Goal: Answer question/provide support

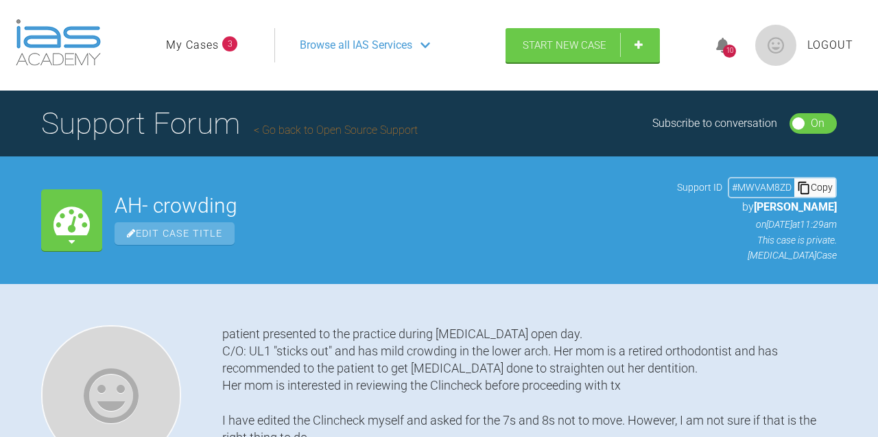
click at [200, 42] on link "My Cases" at bounding box center [192, 45] width 53 height 18
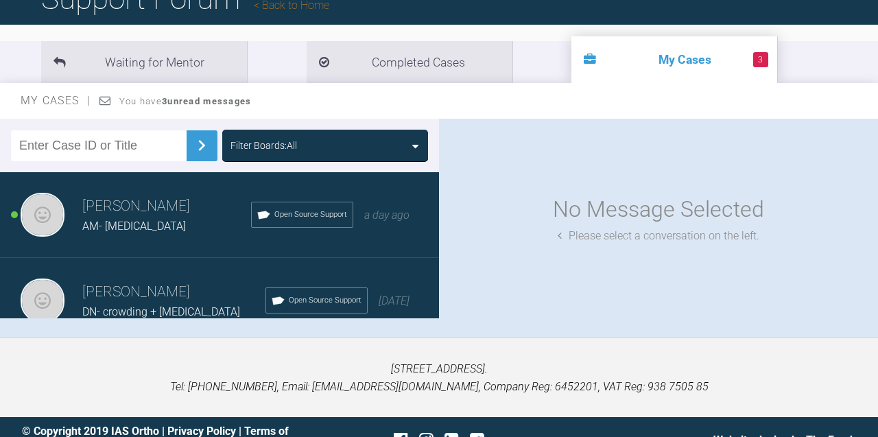
click at [130, 209] on h3 "Marah Ziad" at bounding box center [166, 206] width 169 height 23
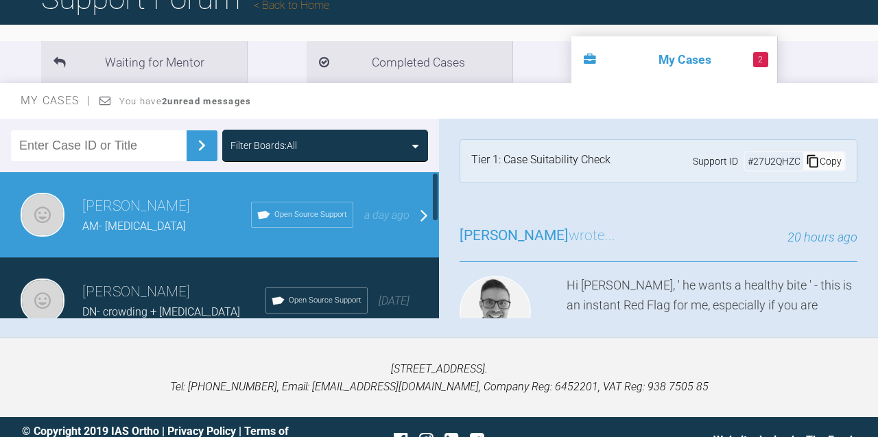
click at [320, 215] on span "Open Source Support" at bounding box center [310, 215] width 73 height 12
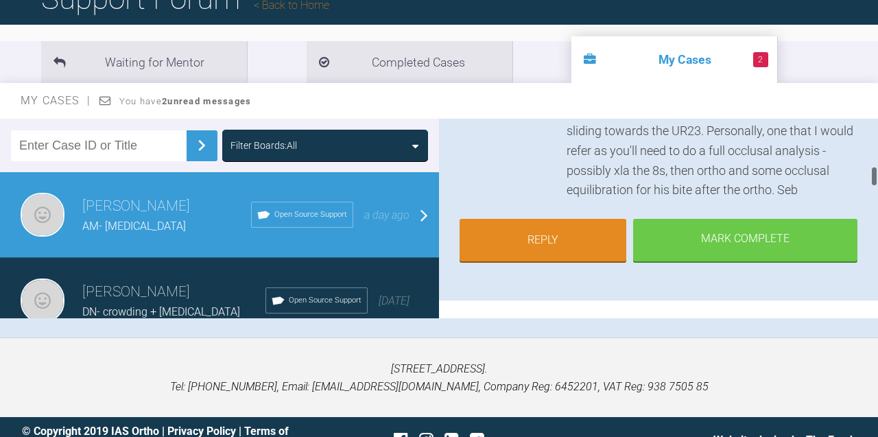
scroll to position [475, 0]
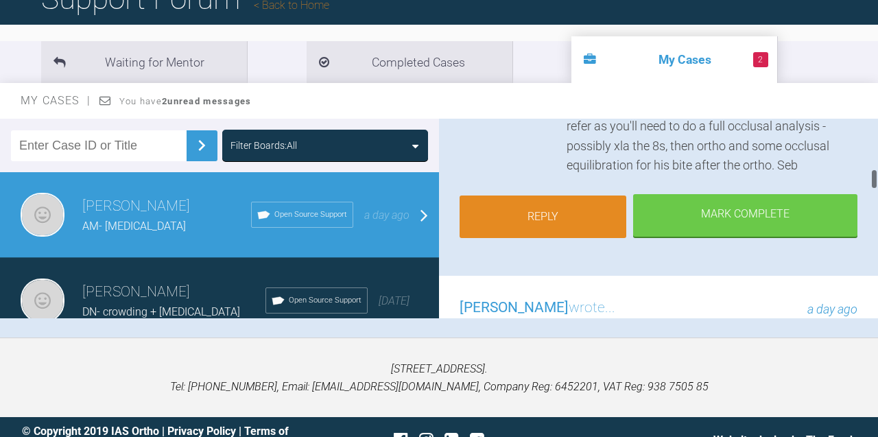
click at [516, 197] on link "Reply" at bounding box center [543, 216] width 167 height 43
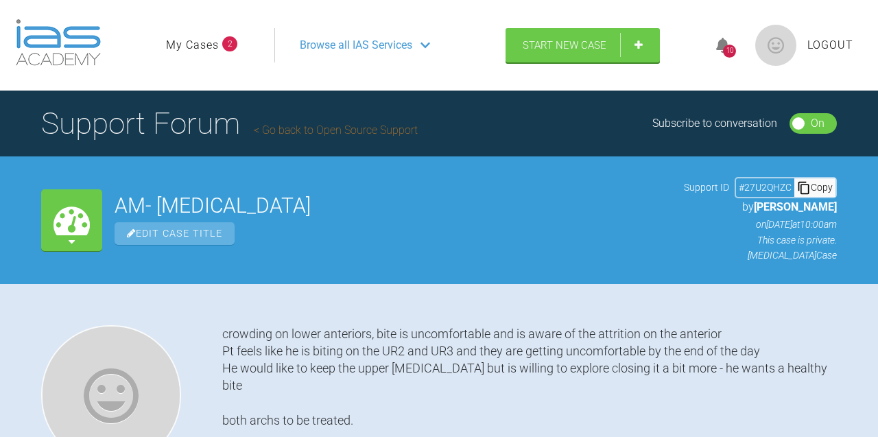
click at [183, 42] on link "My Cases" at bounding box center [192, 45] width 53 height 18
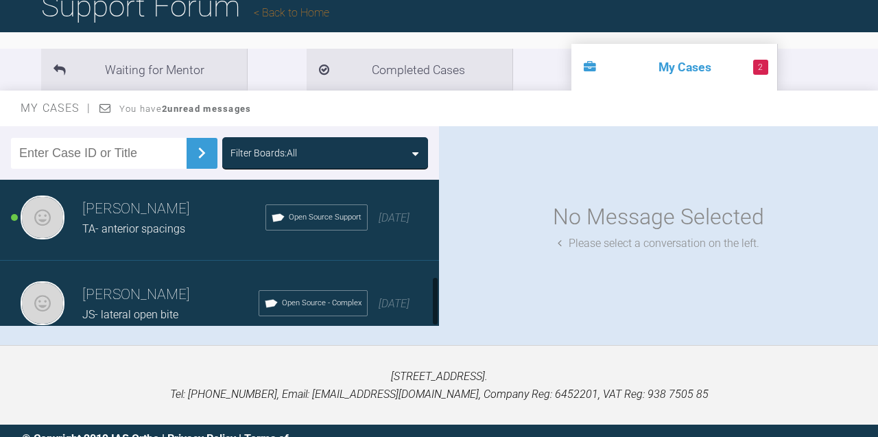
scroll to position [283, 0]
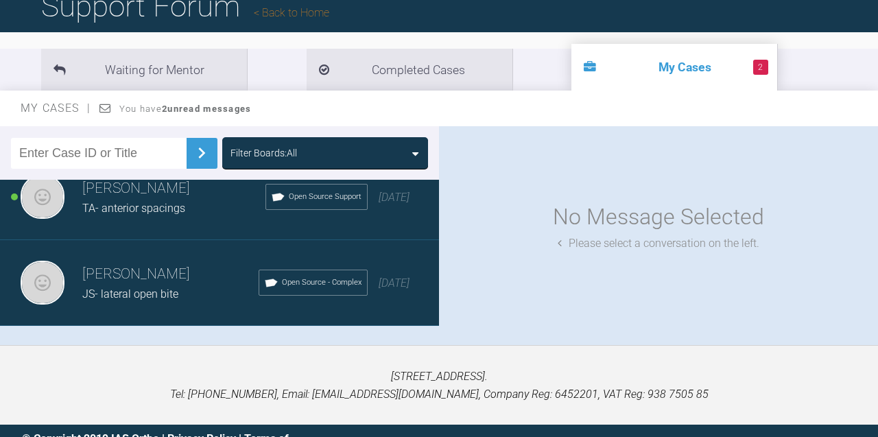
click at [108, 291] on span "JS- lateral open bite" at bounding box center [130, 293] width 96 height 13
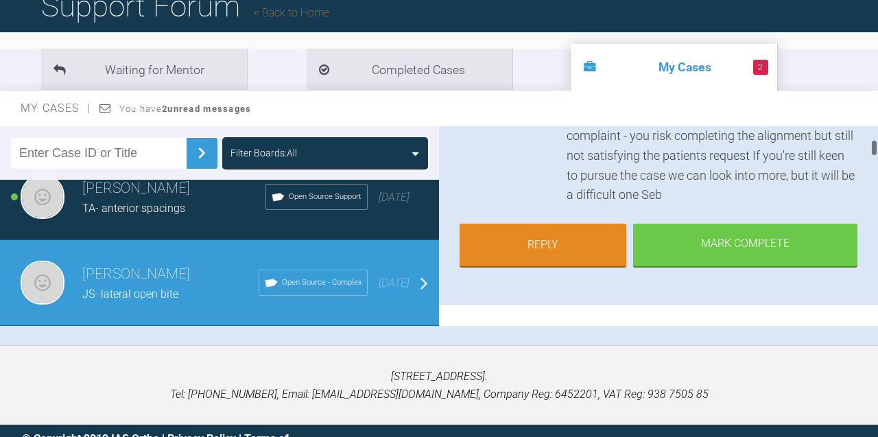
scroll to position [248, 0]
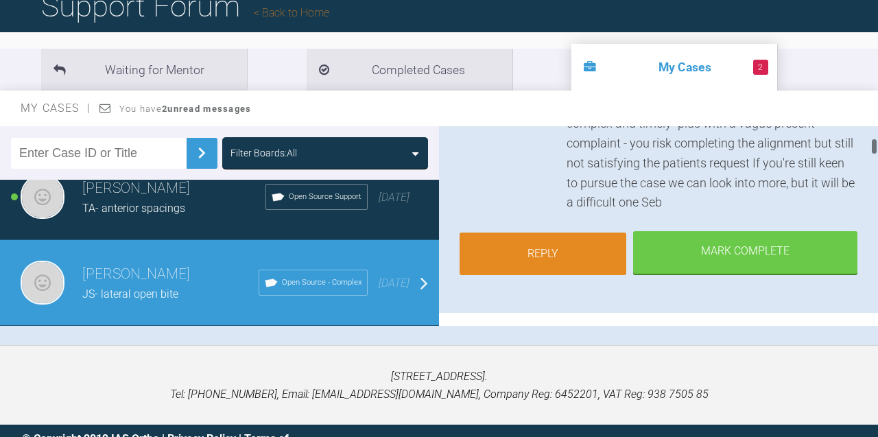
click at [532, 233] on link "Reply" at bounding box center [543, 254] width 167 height 43
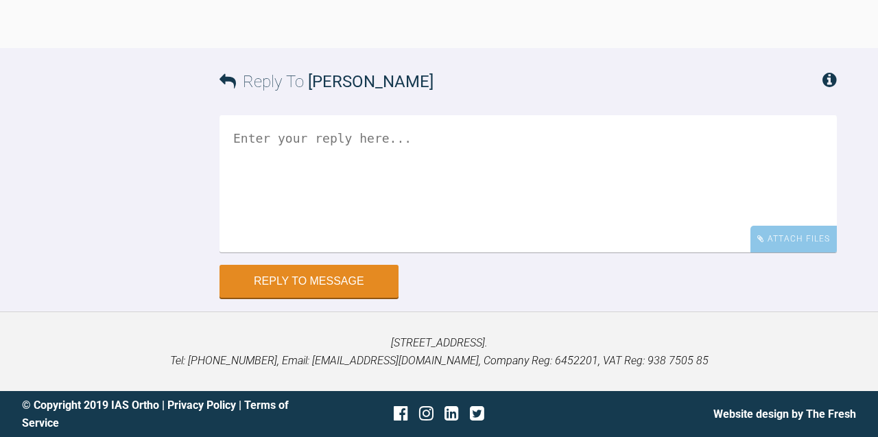
scroll to position [4800, 0]
click at [466, 252] on textarea at bounding box center [527, 183] width 617 height 137
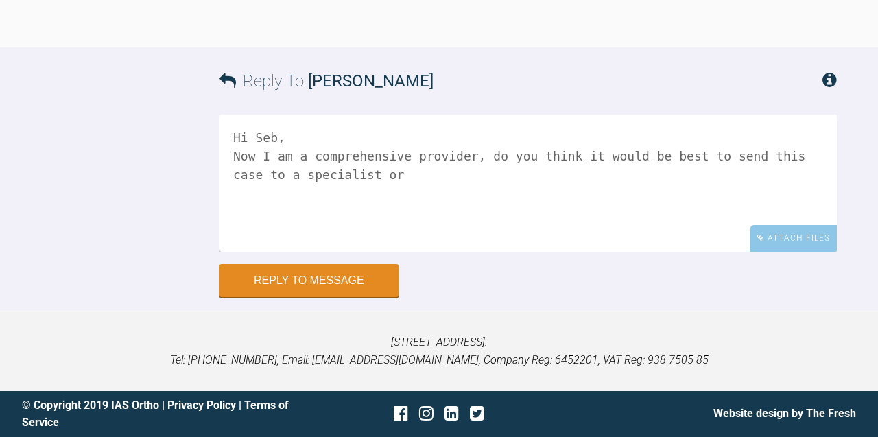
drag, startPoint x: 437, startPoint y: 301, endPoint x: 219, endPoint y: 288, distance: 217.8
click at [219, 252] on textarea "Hi Seb, Now I am a comprehensive provider, do you think it would be best to sen…" at bounding box center [527, 183] width 617 height 137
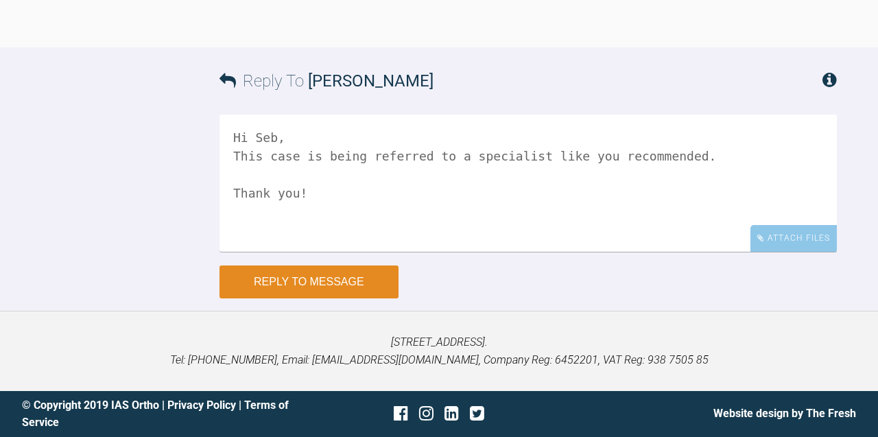
type textarea "Hi Seb, This case is being referred to a specialist like you recommended. Thank…"
click at [340, 298] on button "Reply to Message" at bounding box center [308, 281] width 179 height 33
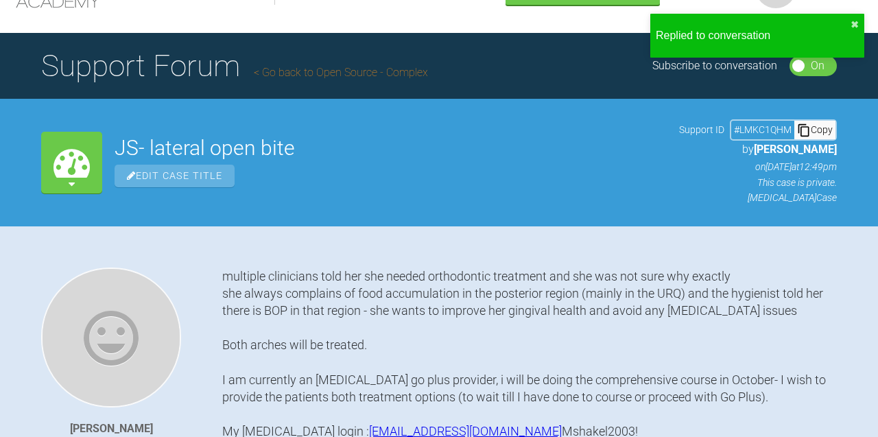
scroll to position [0, 0]
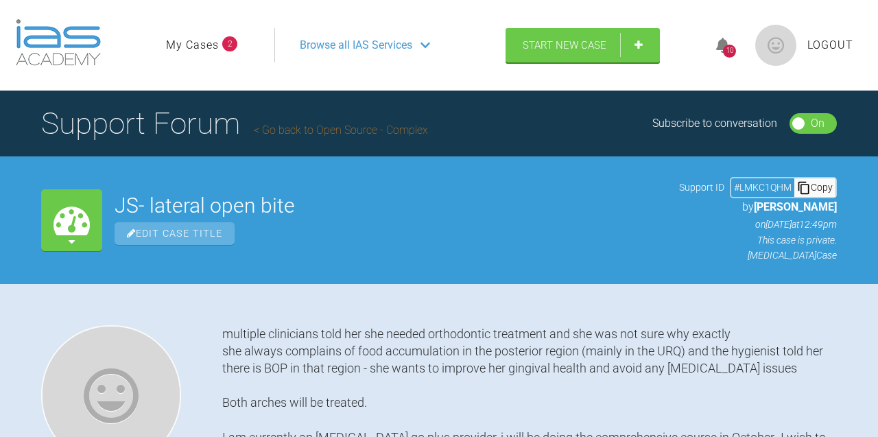
click at [213, 47] on link "My Cases" at bounding box center [192, 45] width 53 height 18
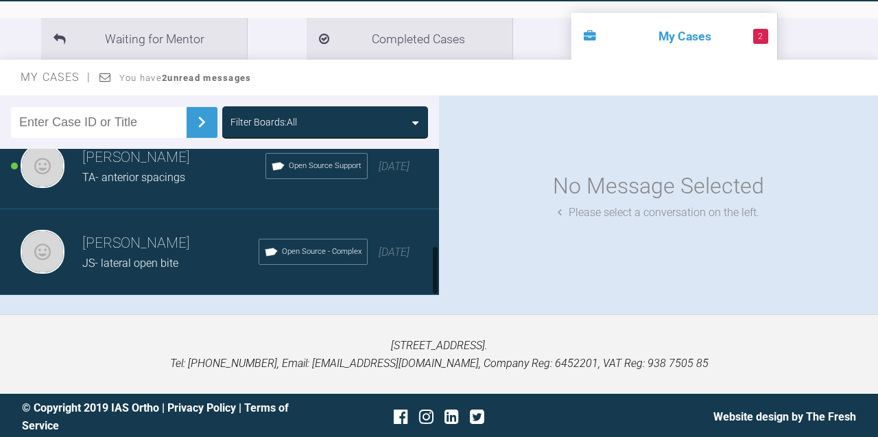
scroll to position [151, 0]
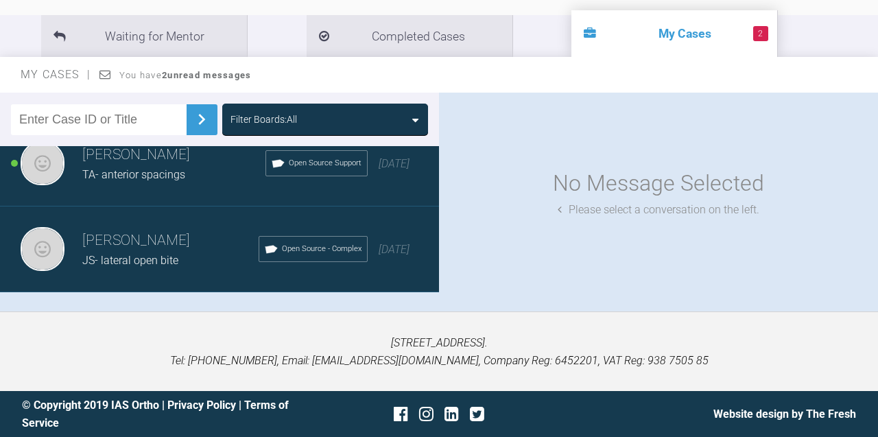
click at [176, 255] on span "JS- lateral open bite" at bounding box center [130, 260] width 96 height 13
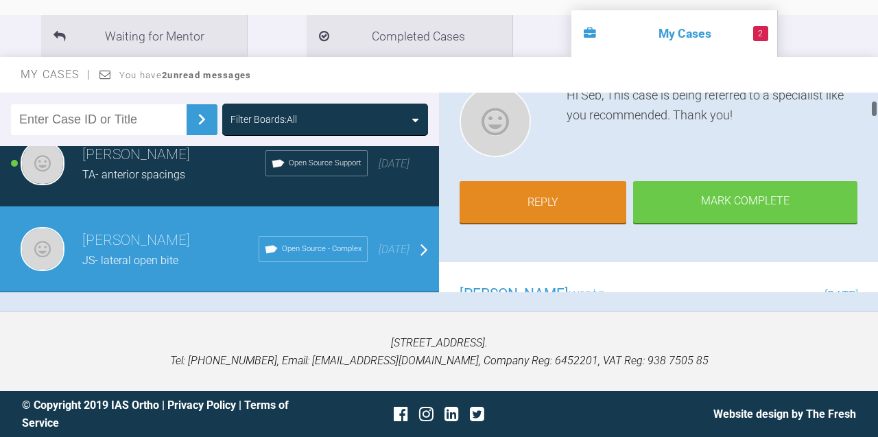
scroll to position [178, 0]
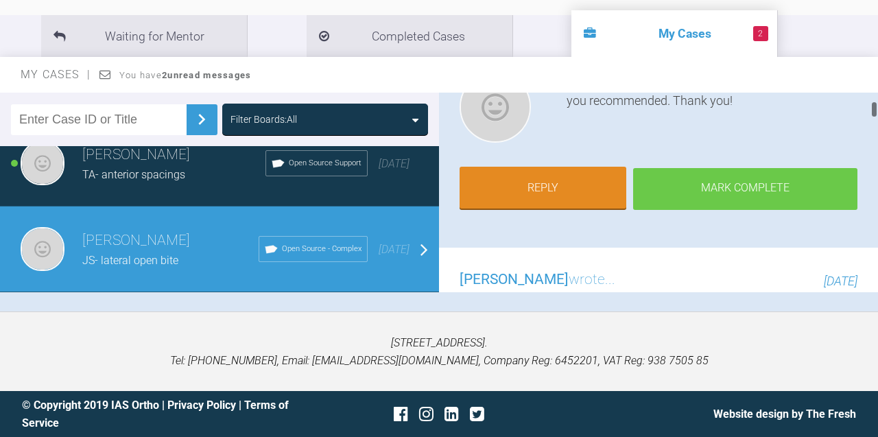
click at [746, 191] on div "Mark Complete" at bounding box center [745, 189] width 224 height 43
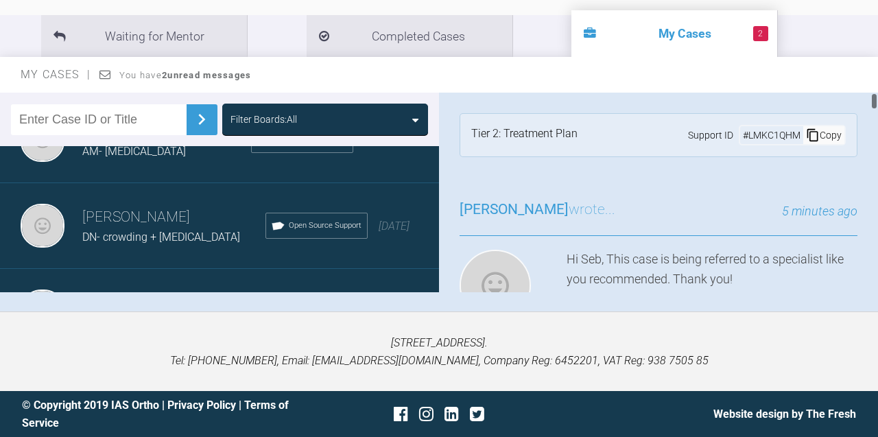
scroll to position [0, 0]
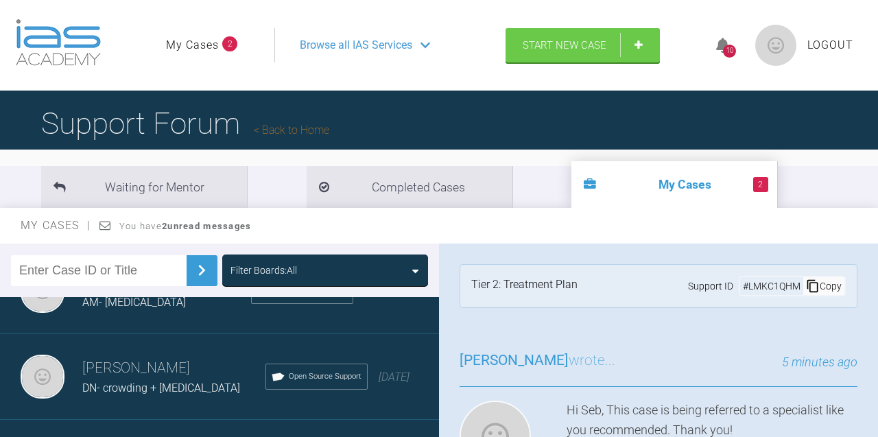
click at [321, 42] on span "Browse all IAS Services" at bounding box center [356, 45] width 112 height 18
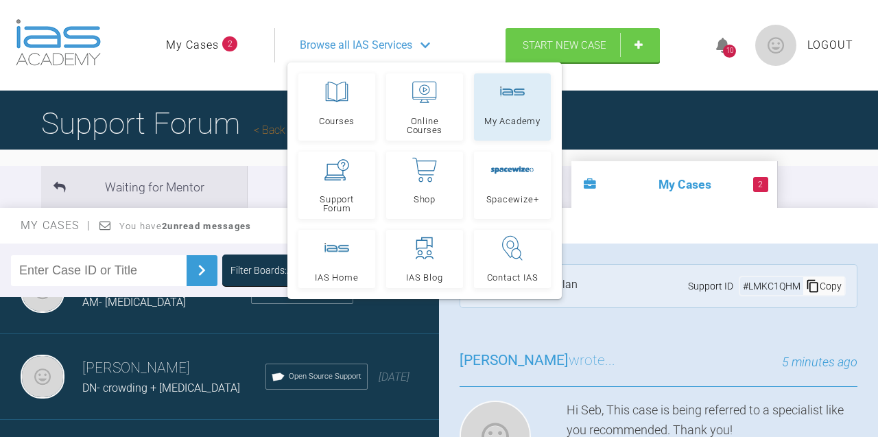
click at [500, 100] on div at bounding box center [512, 92] width 25 height 25
